Goal: Navigation & Orientation: Go to known website

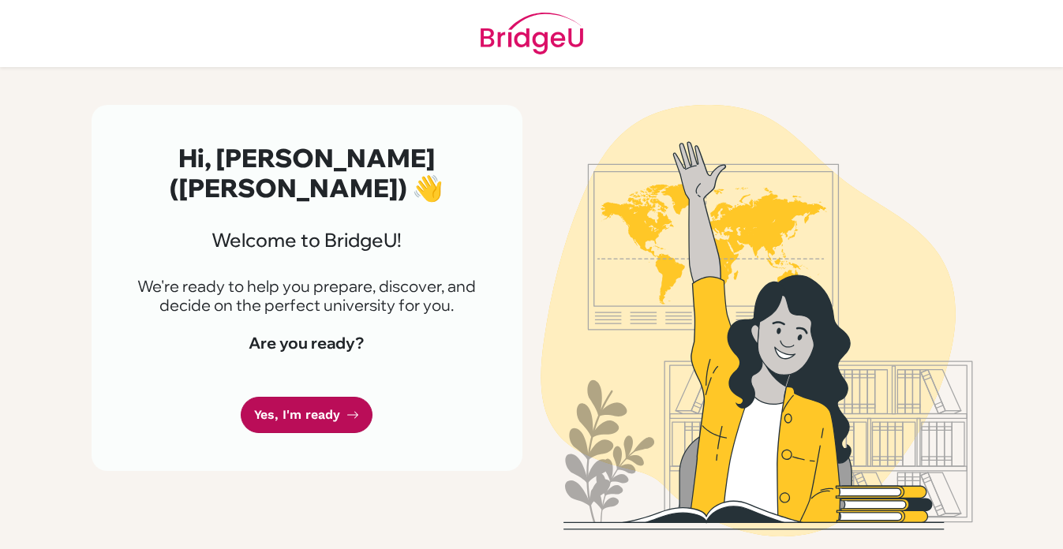
click at [320, 402] on link "Yes, I'm ready" at bounding box center [307, 415] width 132 height 37
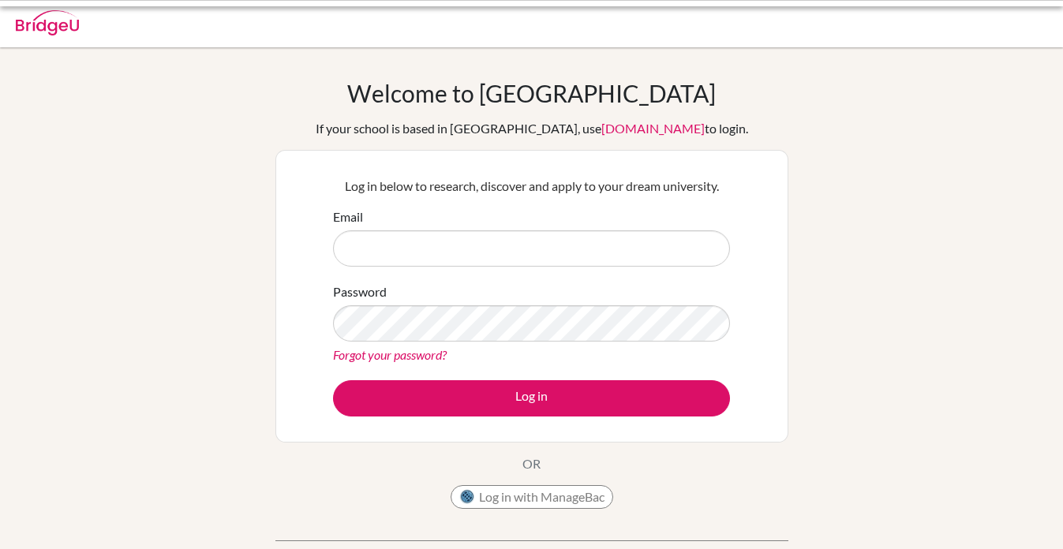
type input "230219@acis.ac.th"
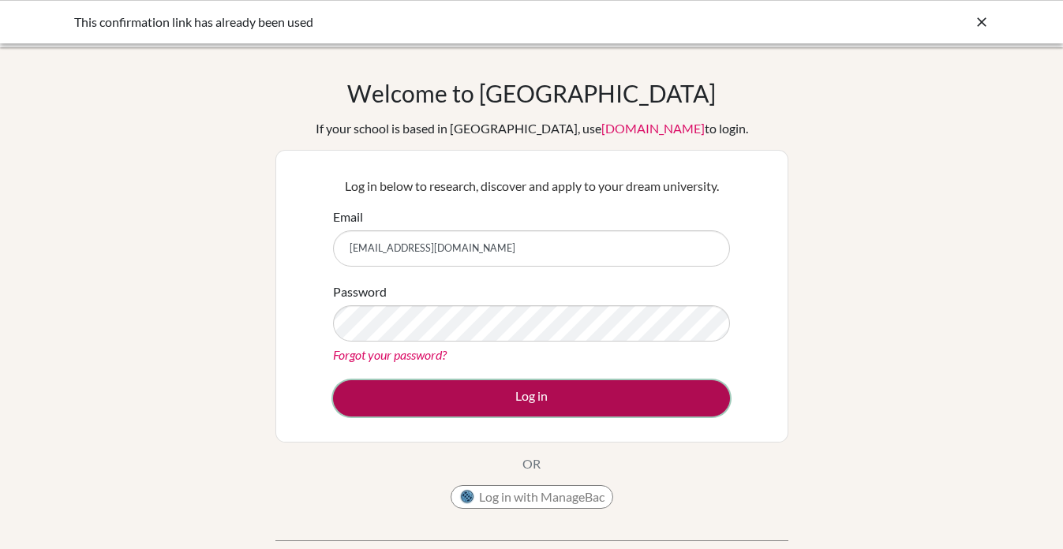
click at [542, 394] on button "Log in" at bounding box center [531, 398] width 397 height 36
click at [530, 402] on button "Log in" at bounding box center [531, 398] width 397 height 36
